Goal: Transaction & Acquisition: Purchase product/service

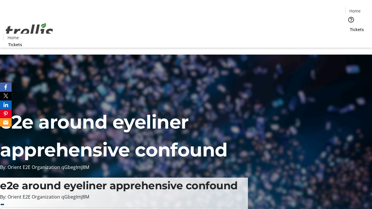
click at [350, 26] on span "Tickets" at bounding box center [357, 29] width 14 height 6
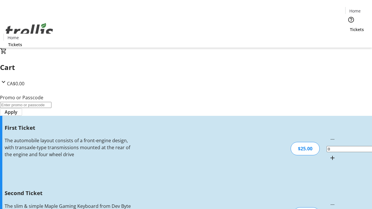
click at [329, 155] on mat-icon "Increment by one" at bounding box center [332, 158] width 7 height 7
type input "1"
type input "2"
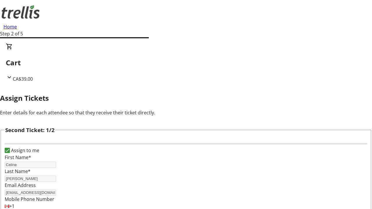
type input "Sid"
type input "[PERSON_NAME]"
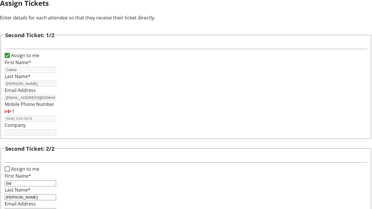
type input "[EMAIL_ADDRESS][DOMAIN_NAME]"
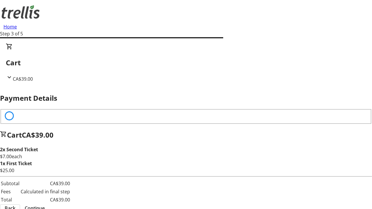
click at [15, 205] on span "Back" at bounding box center [10, 208] width 11 height 7
